Goal: Transaction & Acquisition: Book appointment/travel/reservation

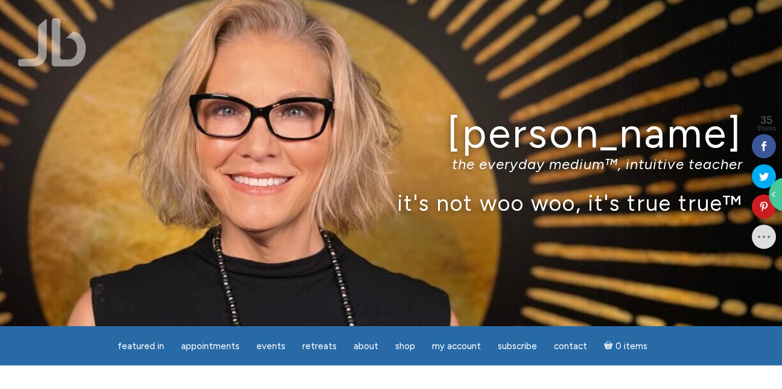
scroll to position [14, 0]
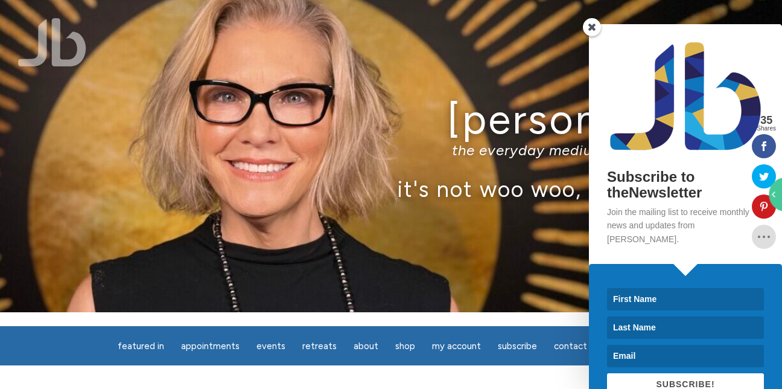
click at [522, 30] on span at bounding box center [592, 27] width 18 height 18
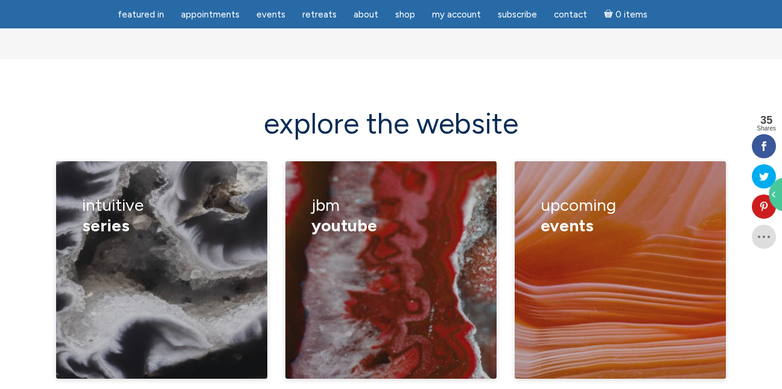
scroll to position [1632, 0]
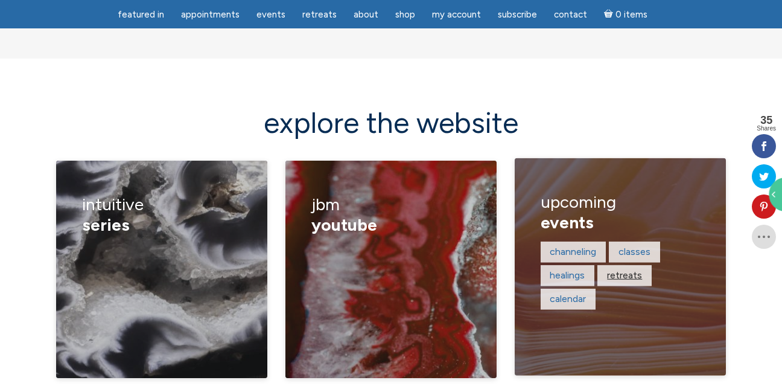
click at [522, 269] on link "retreats" at bounding box center [624, 274] width 35 height 11
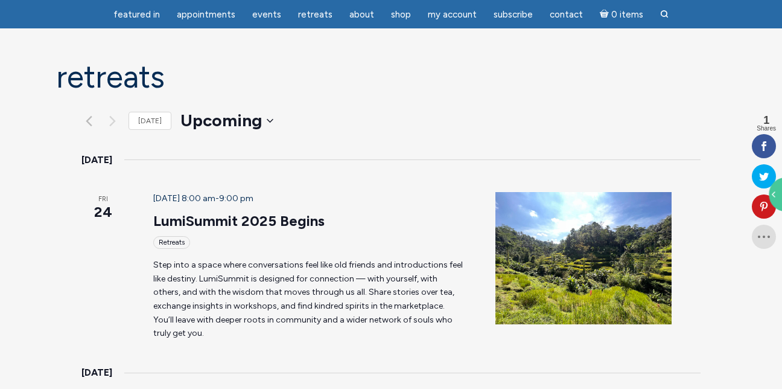
scroll to position [85, 0]
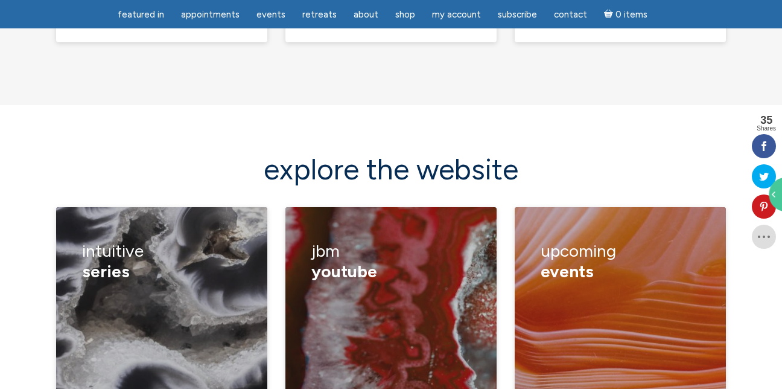
scroll to position [1584, 0]
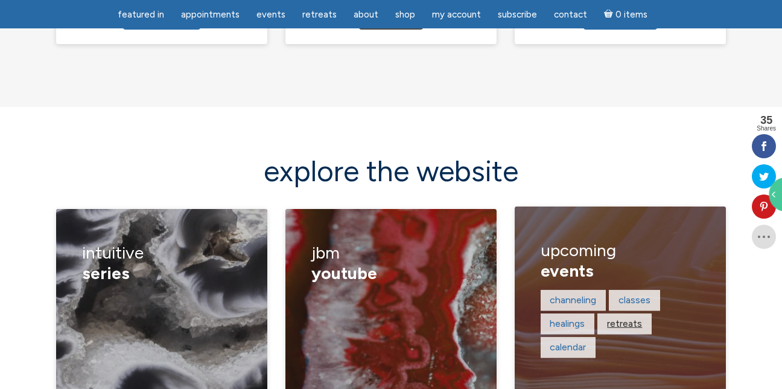
click at [629, 318] on link "retreats" at bounding box center [624, 323] width 35 height 11
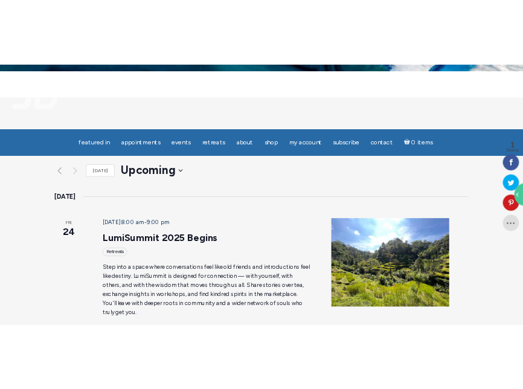
scroll to position [87, 0]
